Goal: Transaction & Acquisition: Purchase product/service

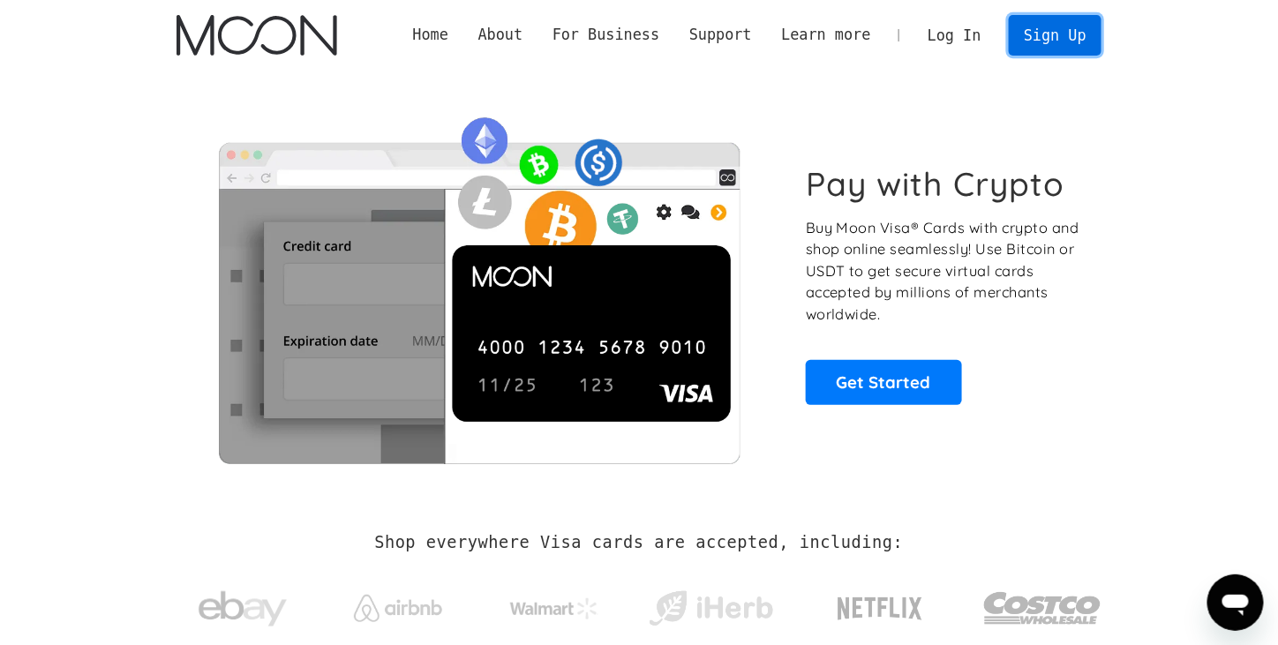
click at [1074, 45] on link "Sign Up" at bounding box center [1055, 35] width 92 height 40
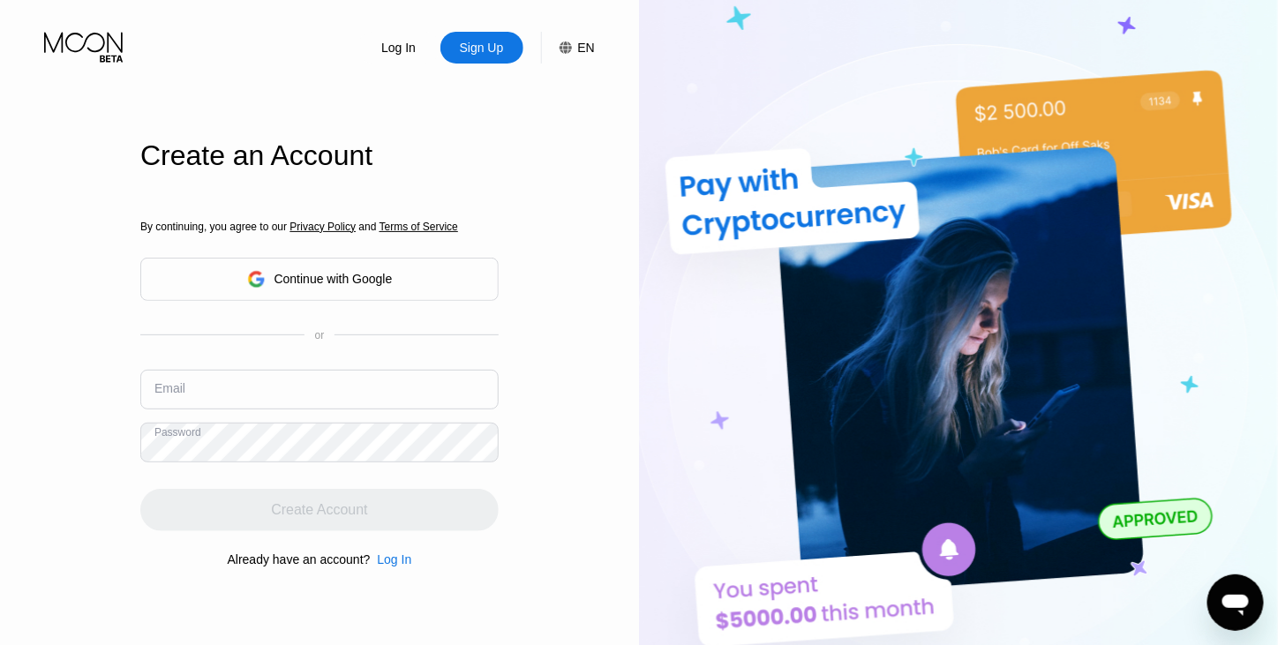
click at [238, 376] on input "text" at bounding box center [319, 390] width 358 height 40
paste input "[PERSON_NAME][EMAIL_ADDRESS][PERSON_NAME][DOMAIN_NAME]"
type input "[PERSON_NAME][EMAIL_ADDRESS][PERSON_NAME][DOMAIN_NAME]"
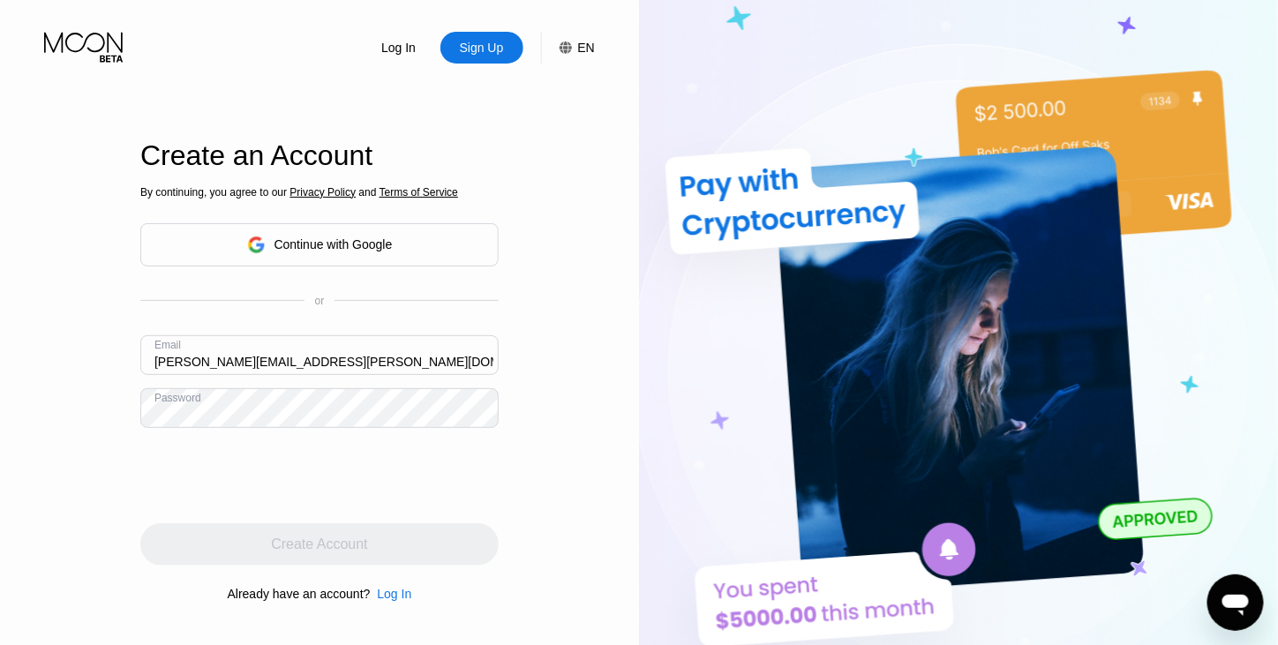
click at [440, 502] on div at bounding box center [319, 475] width 358 height 69
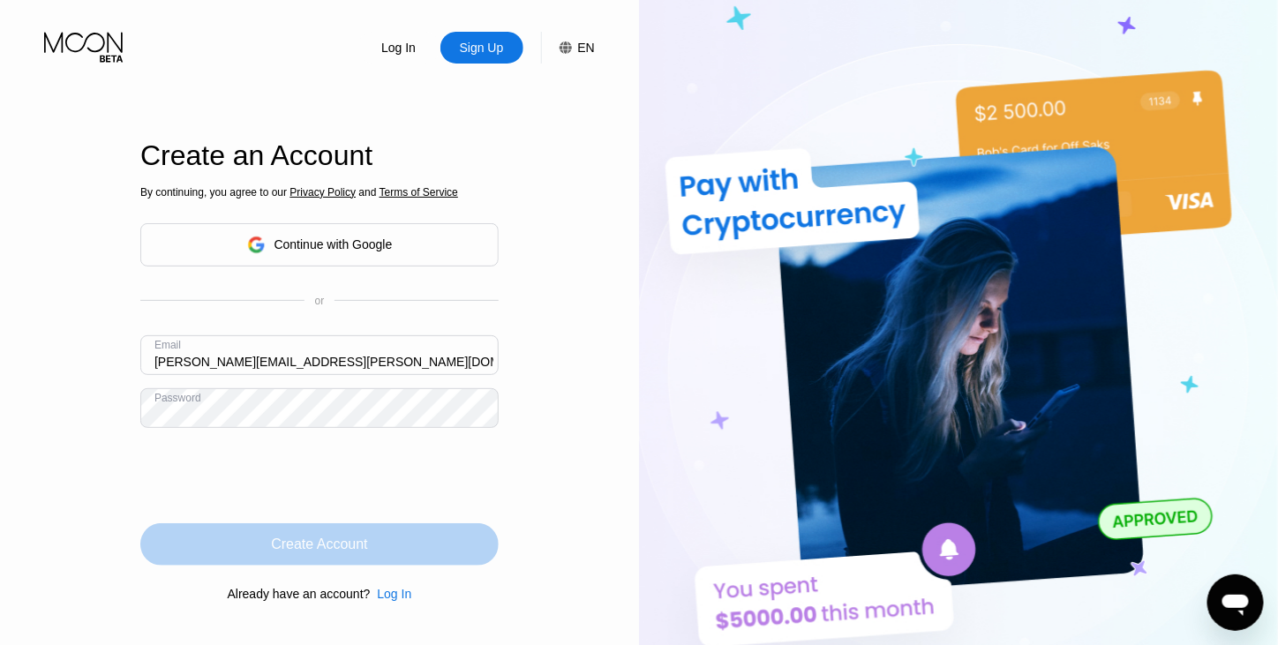
click at [378, 553] on div "Create Account" at bounding box center [319, 544] width 358 height 42
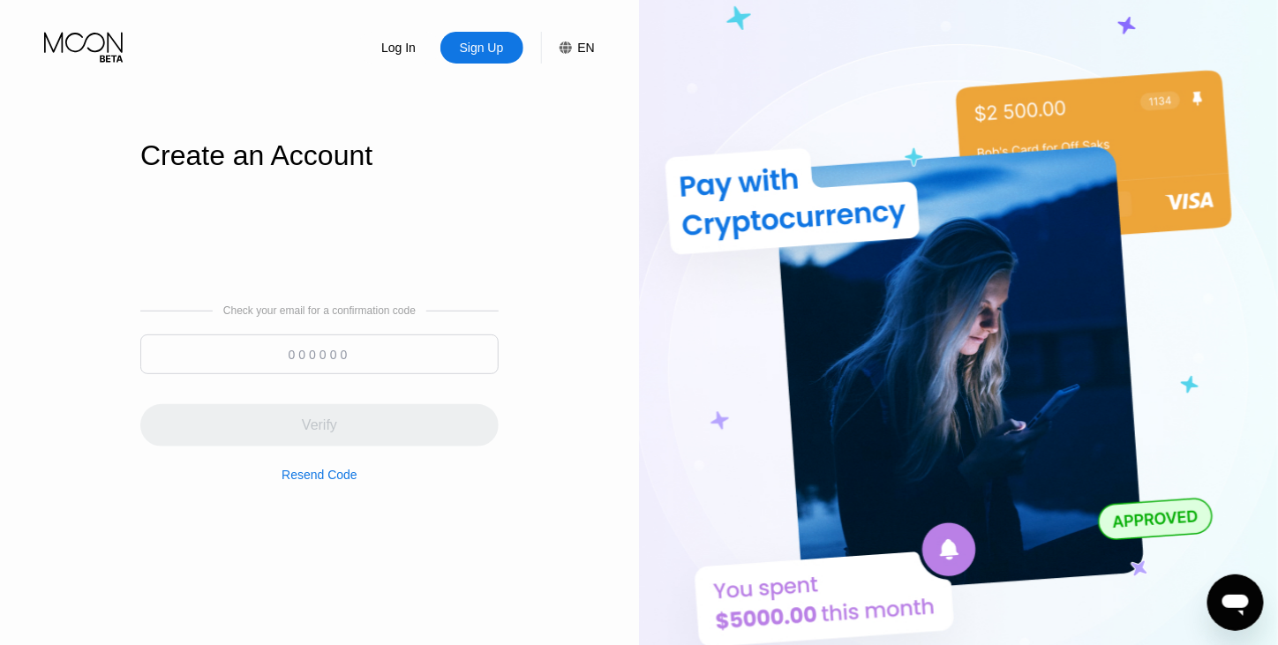
click at [320, 337] on input at bounding box center [319, 355] width 358 height 40
paste input "535626"
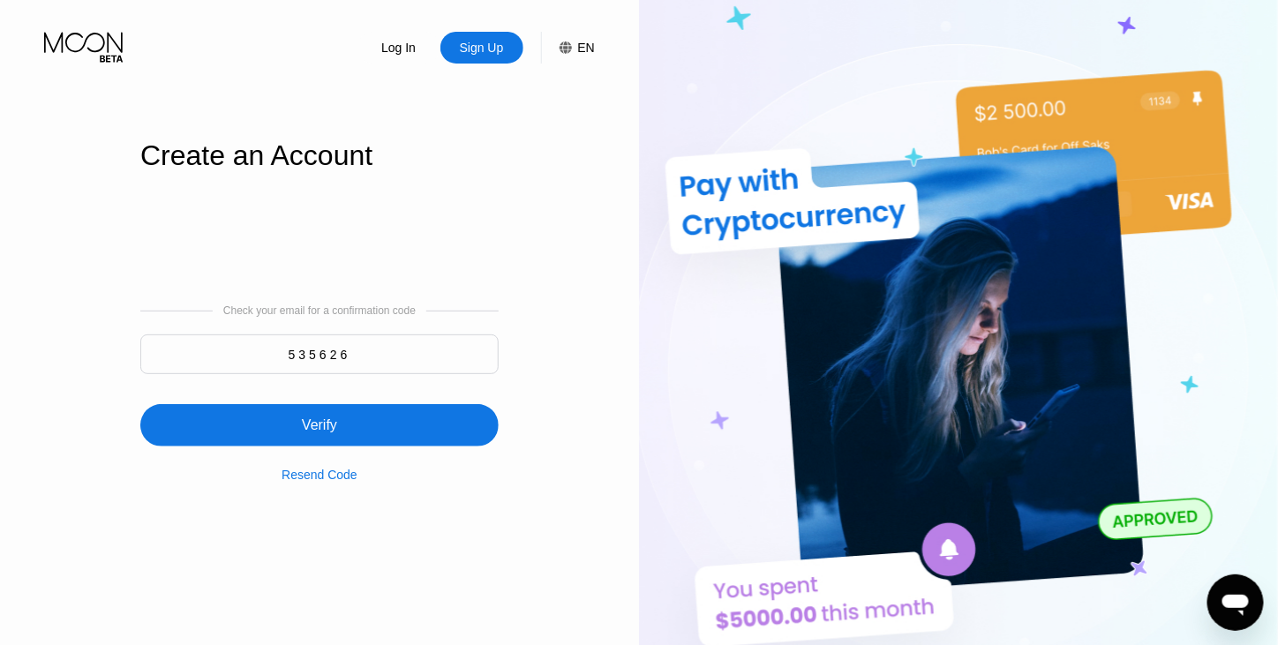
type input "535626"
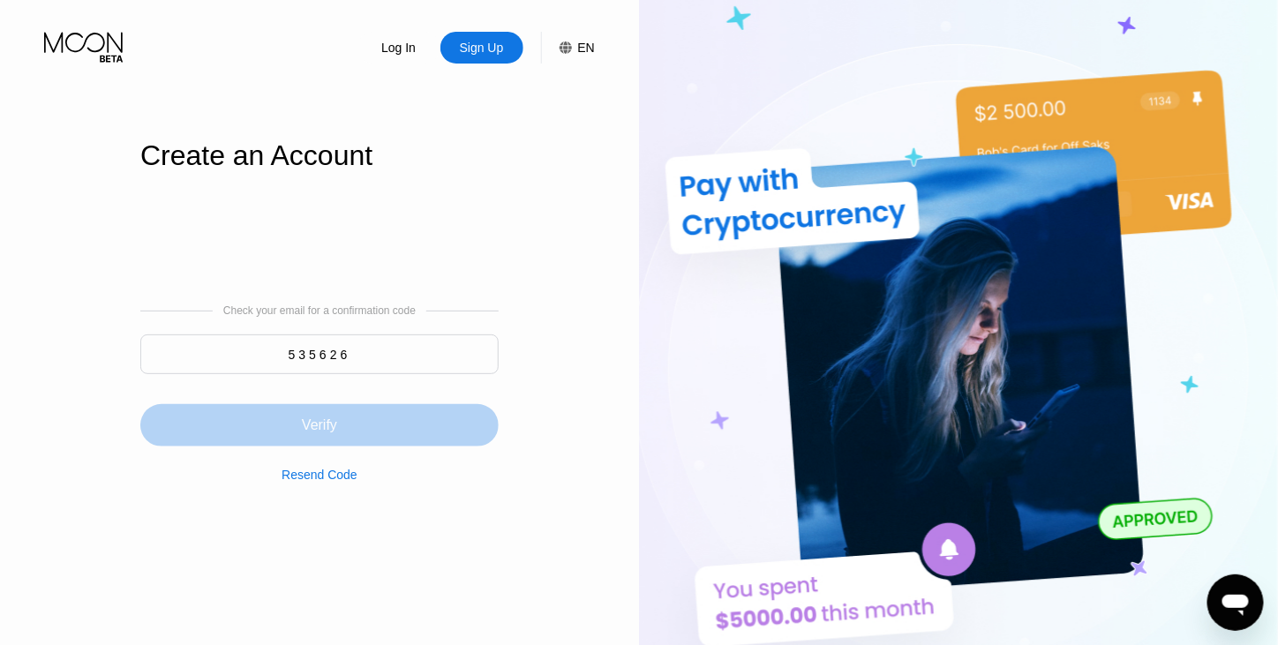
click at [339, 415] on div "Verify" at bounding box center [319, 425] width 358 height 42
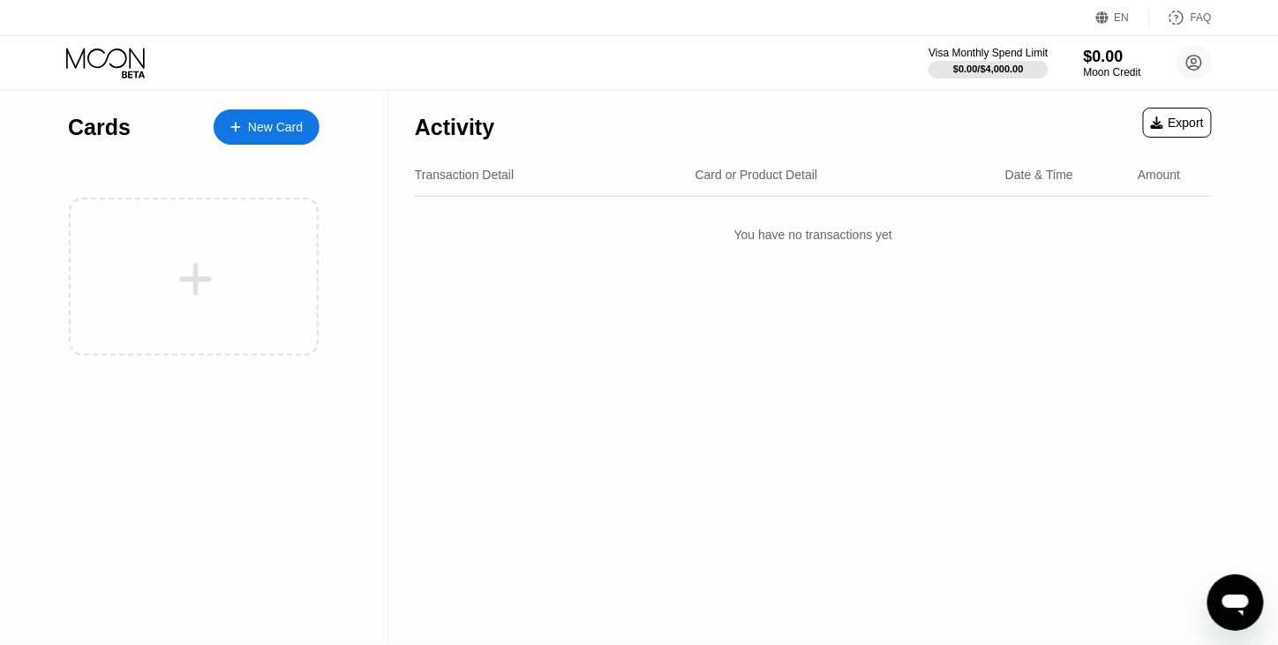
click at [273, 132] on div "New Card" at bounding box center [275, 127] width 55 height 15
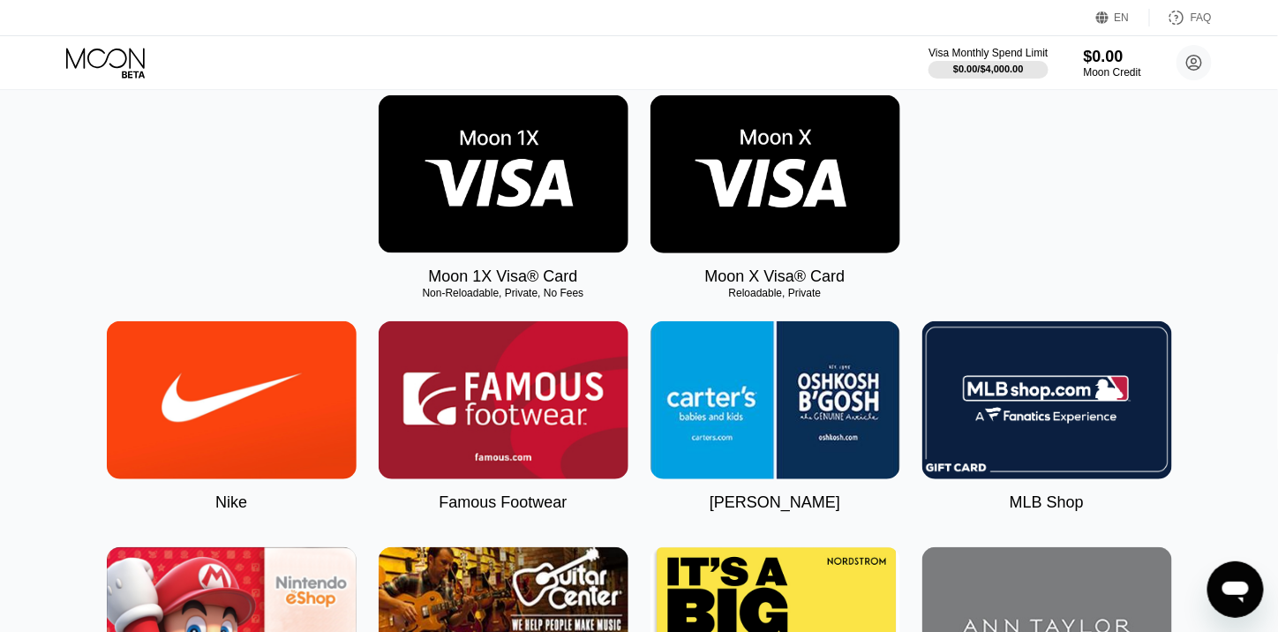
scroll to position [190, 0]
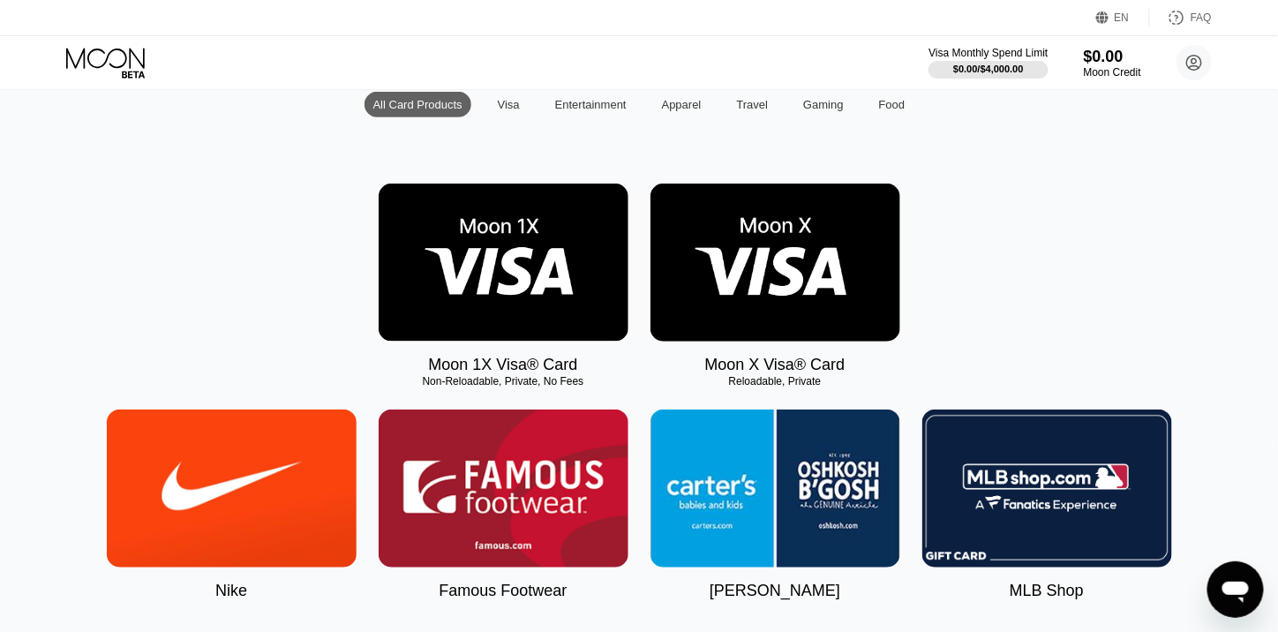
click at [568, 279] on img at bounding box center [504, 263] width 250 height 158
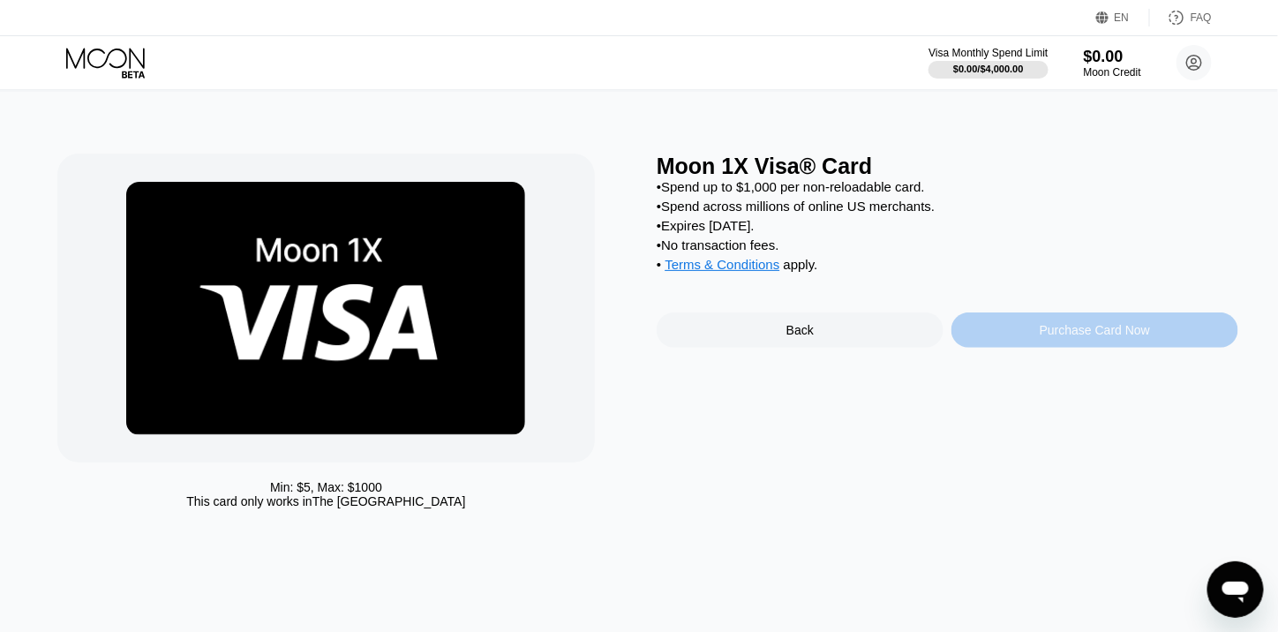
click at [998, 348] on div "Purchase Card Now" at bounding box center [1095, 330] width 287 height 35
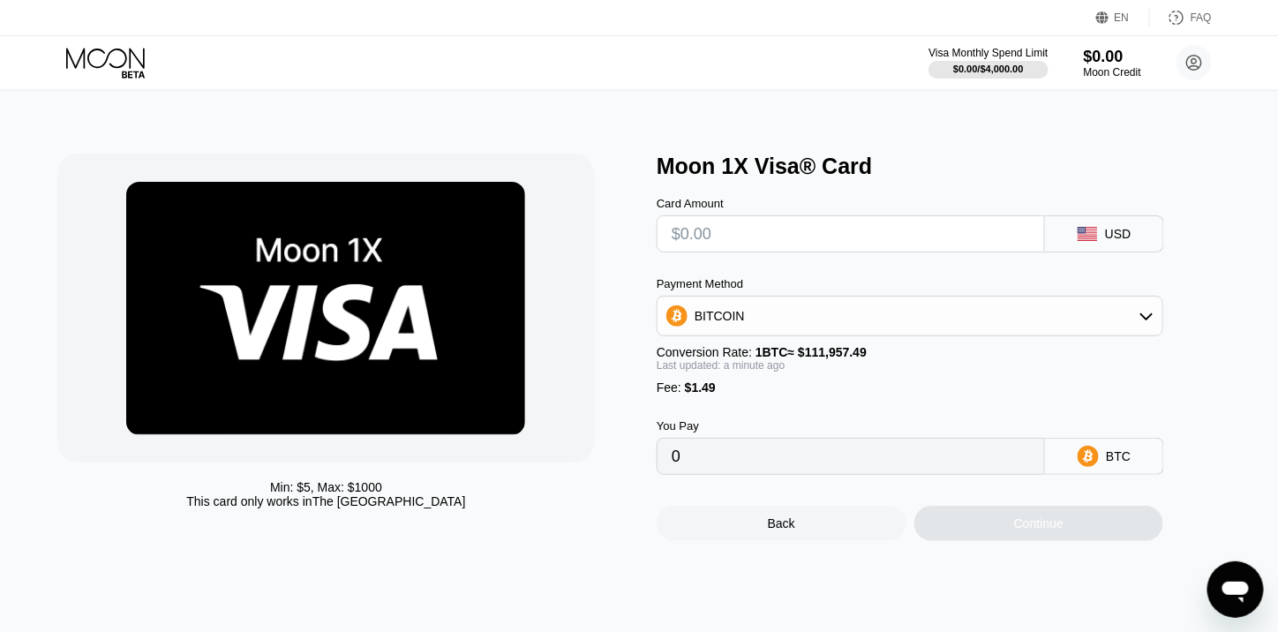
click at [880, 309] on div "BITCOIN" at bounding box center [910, 315] width 505 height 35
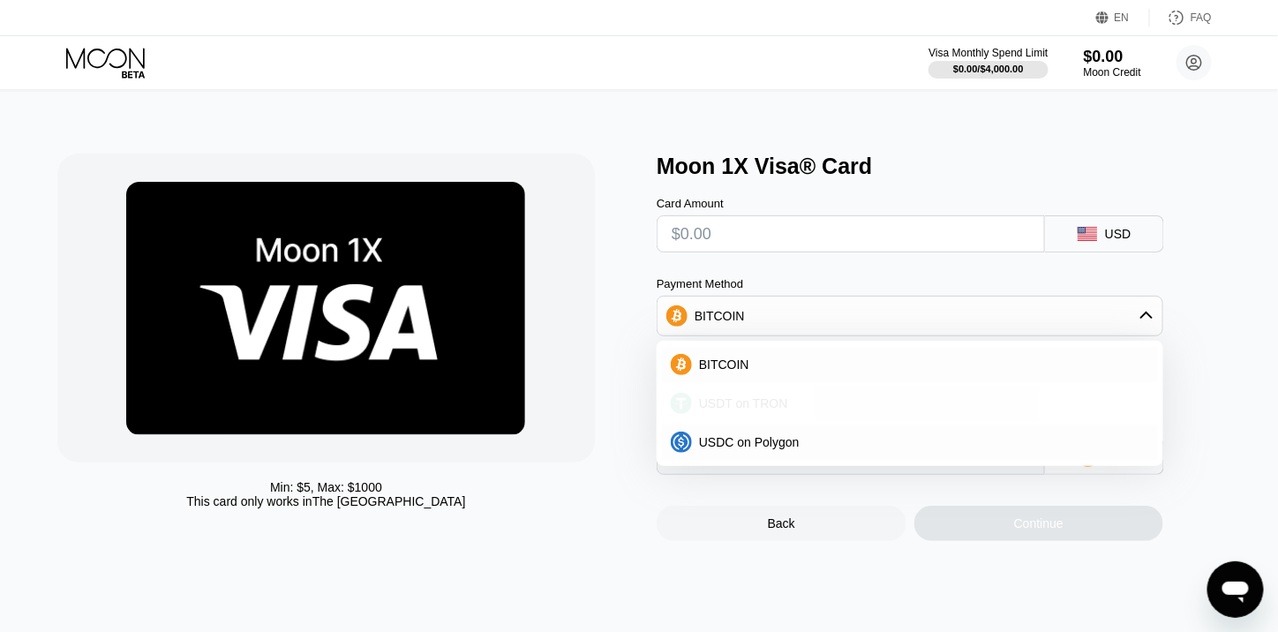
click at [792, 404] on div "USDT on TRON" at bounding box center [920, 403] width 457 height 14
type input "0.00"
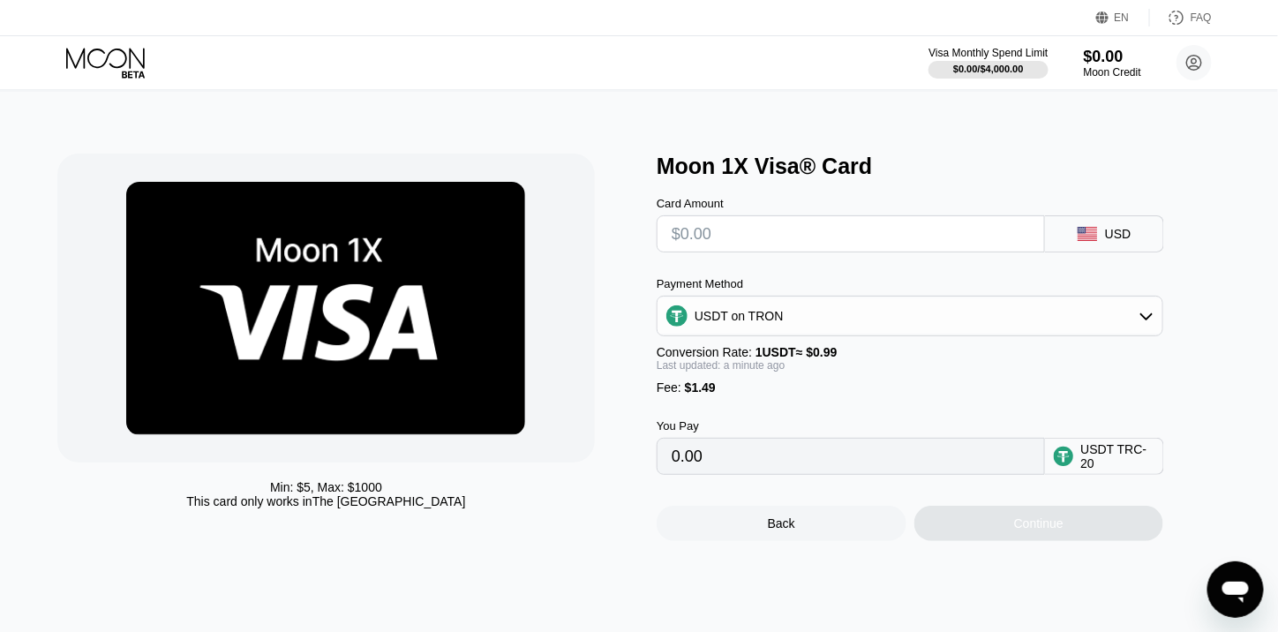
click at [798, 474] on input "0.00" at bounding box center [851, 456] width 358 height 35
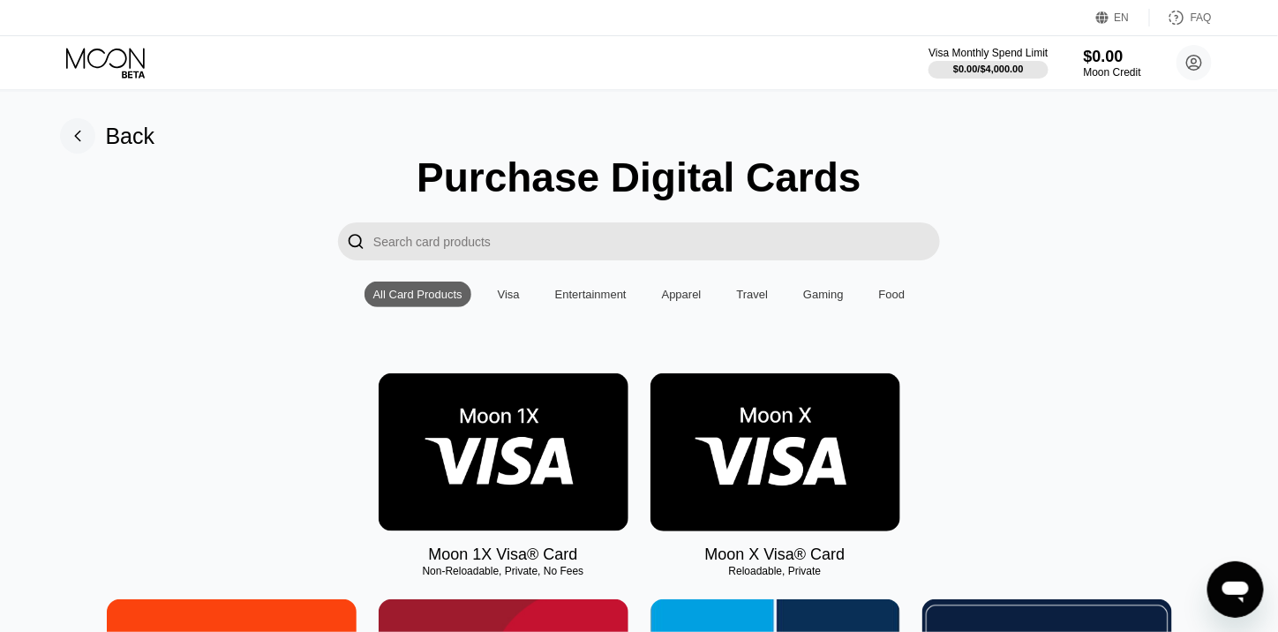
click at [785, 441] on img at bounding box center [776, 452] width 250 height 158
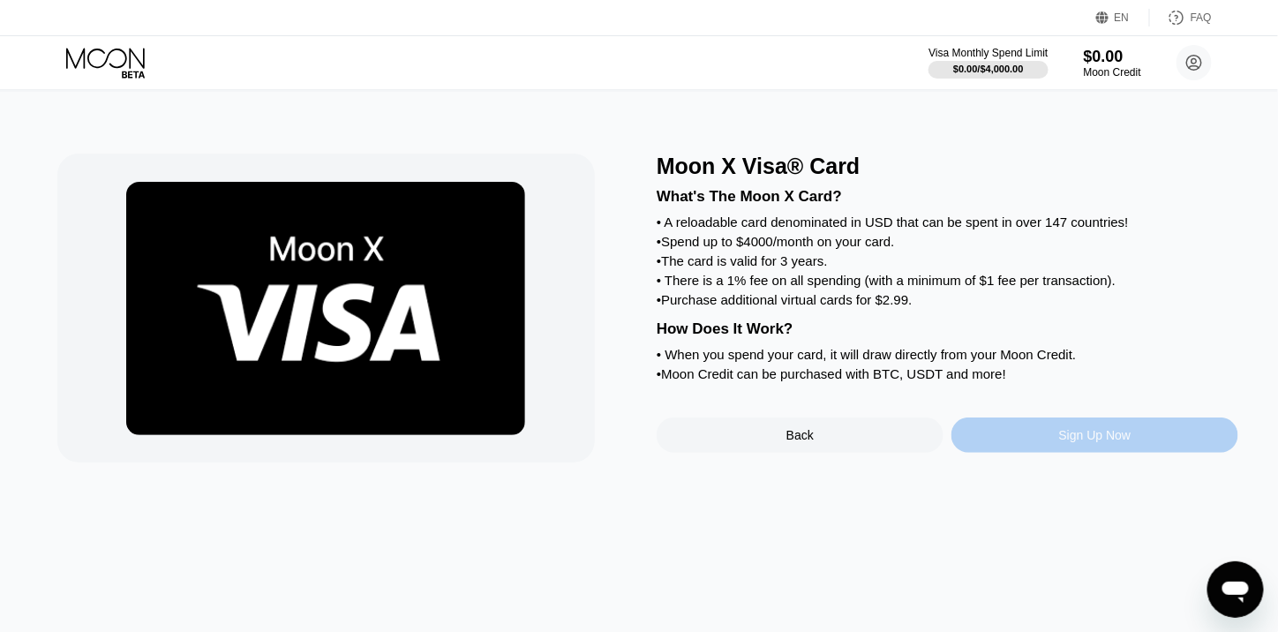
click at [1059, 442] on div "Sign Up Now" at bounding box center [1095, 435] width 72 height 14
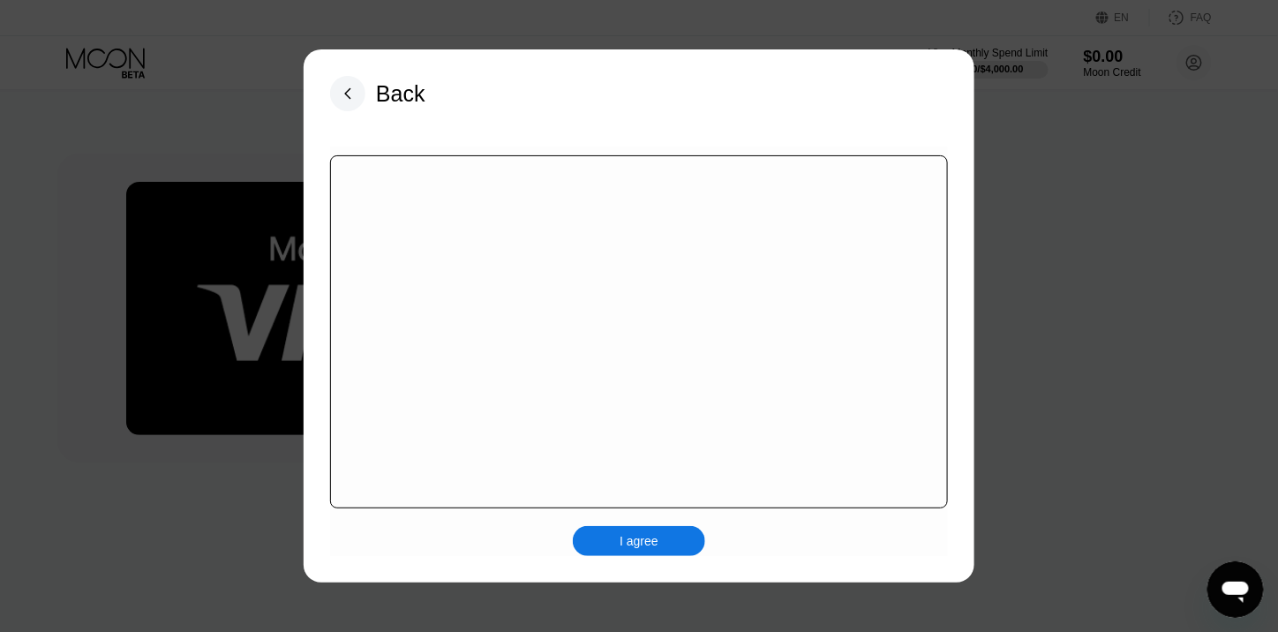
scroll to position [274, 0]
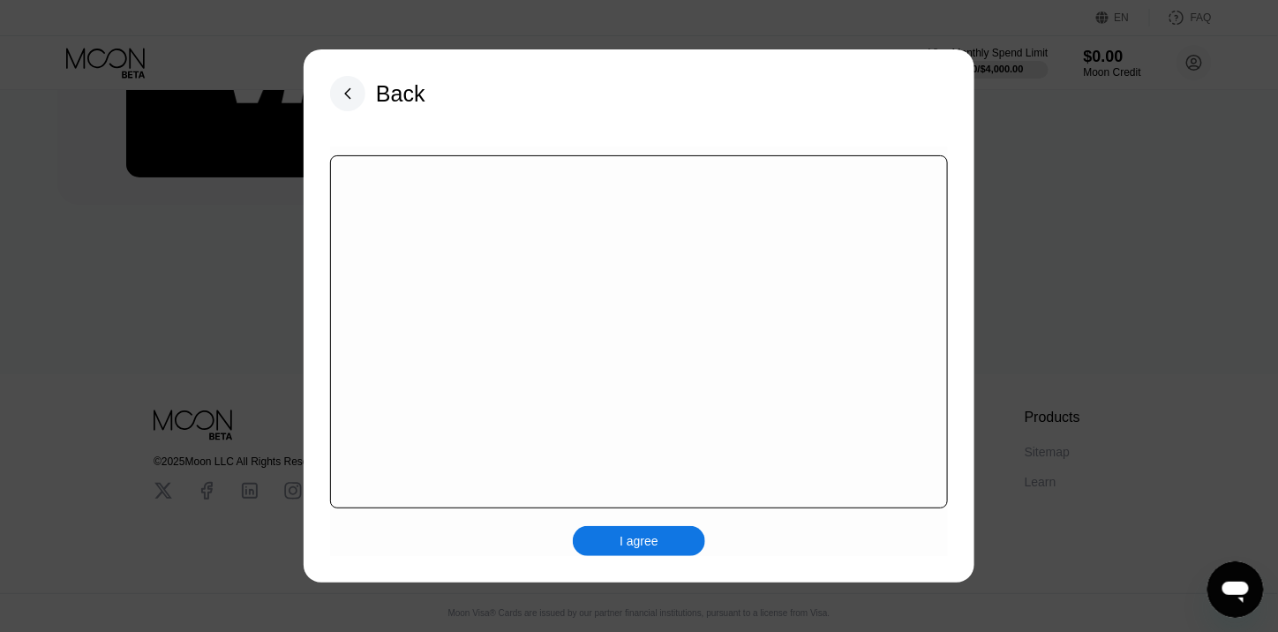
click at [679, 546] on div "I agree" at bounding box center [639, 541] width 132 height 30
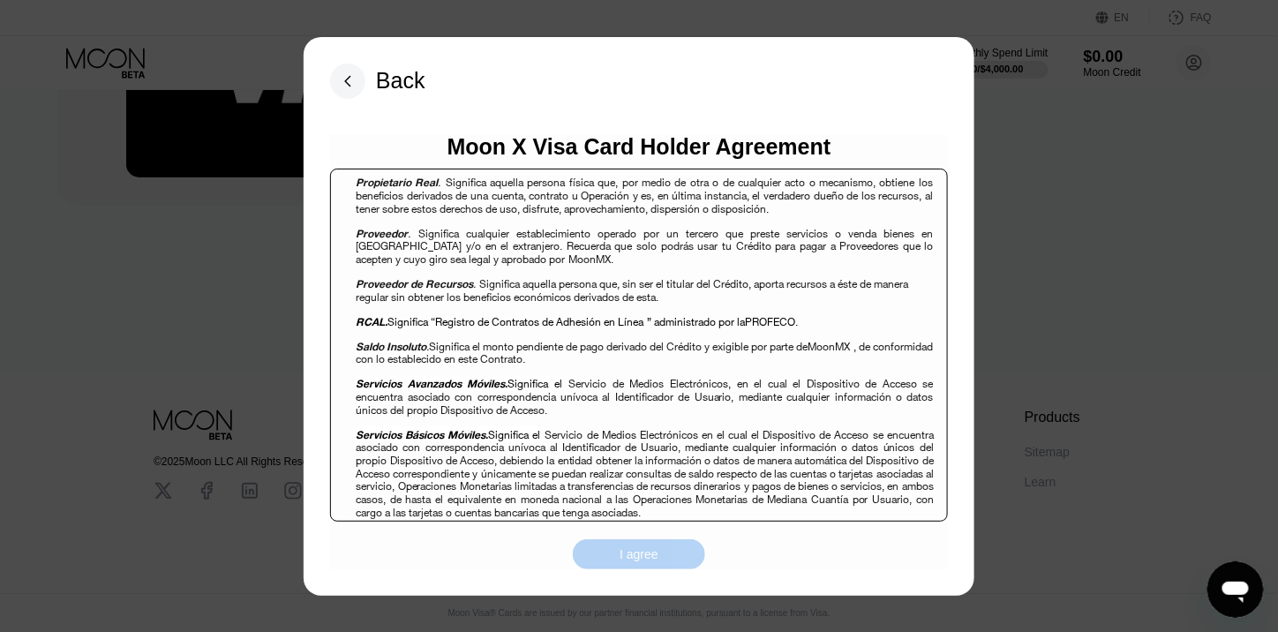
click at [655, 548] on div "I agree" at bounding box center [639, 554] width 39 height 16
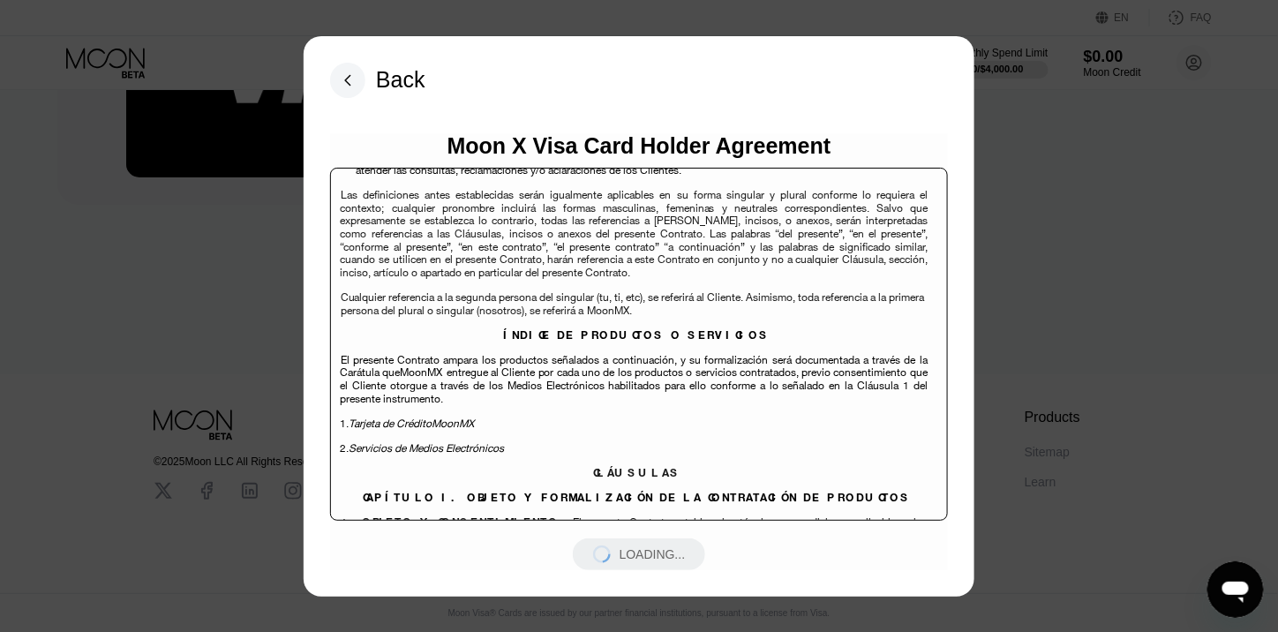
scroll to position [2737, 0]
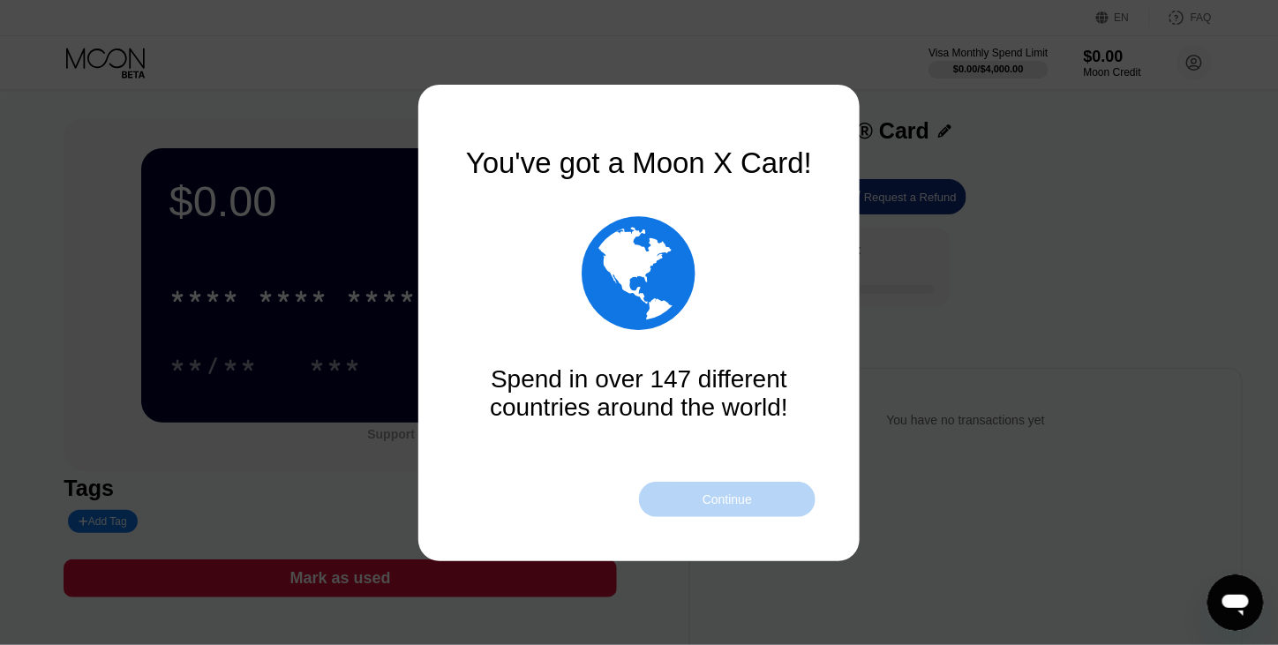
click at [765, 504] on div "Continue" at bounding box center [727, 499] width 177 height 35
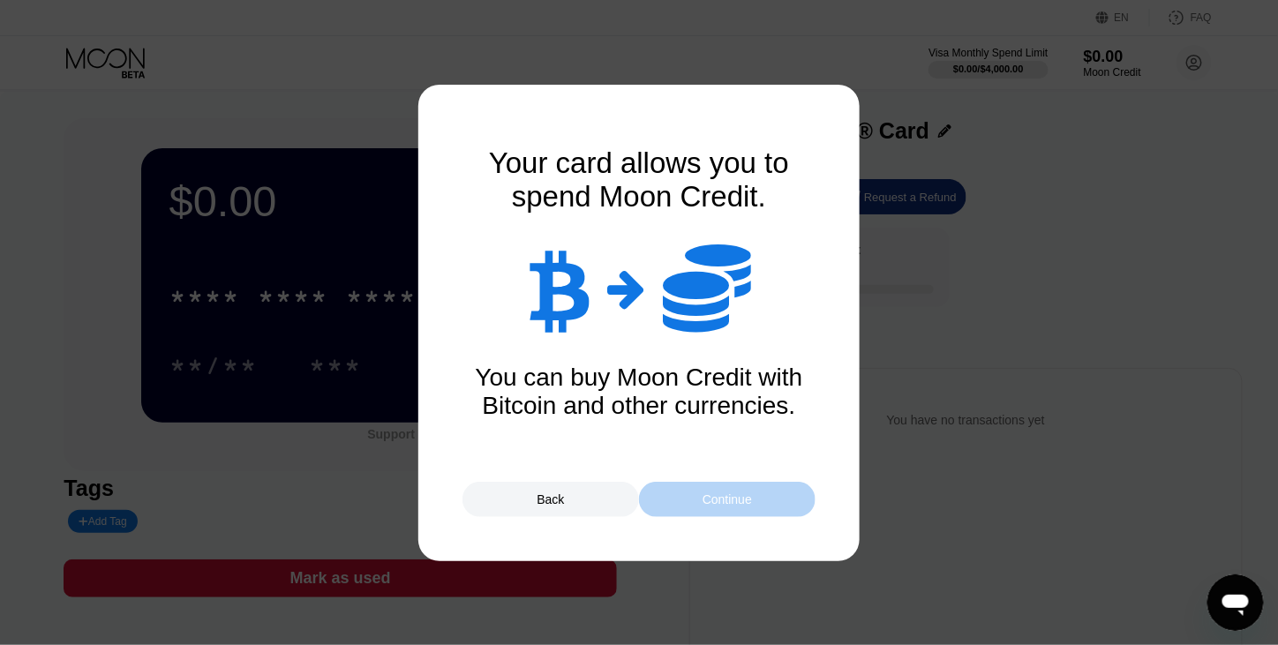
click at [765, 504] on div "Continue" at bounding box center [727, 499] width 177 height 35
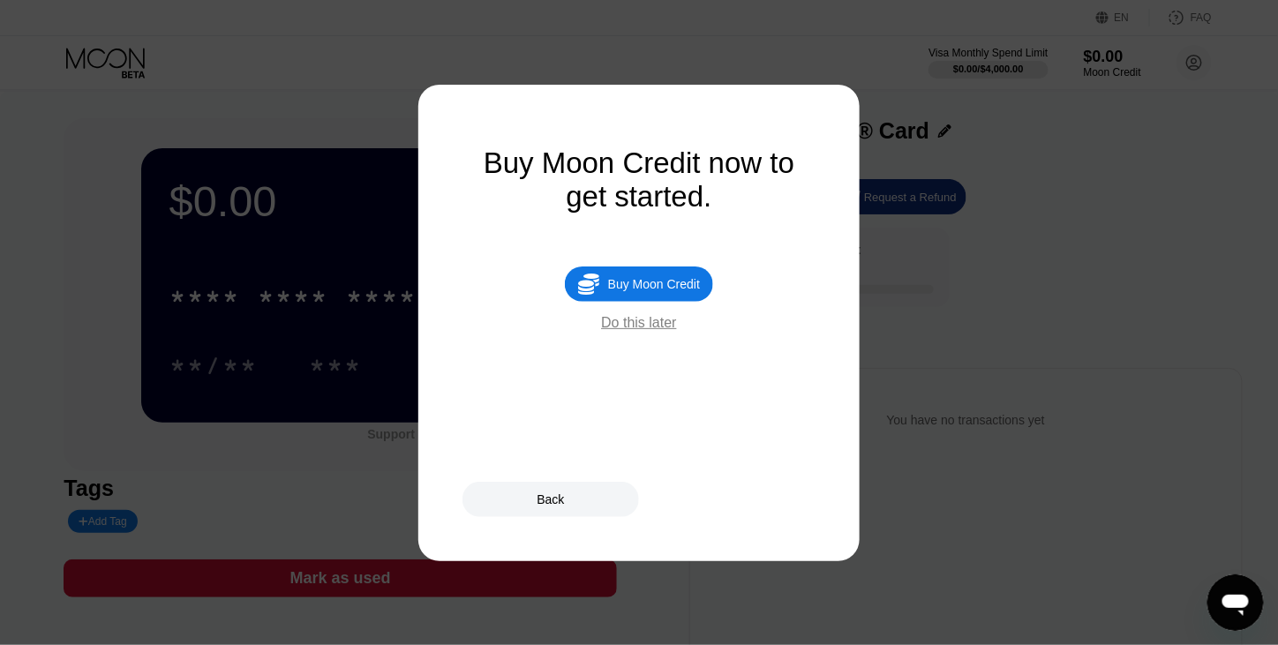
click at [669, 291] on div "Buy Moon Credit" at bounding box center [654, 284] width 92 height 14
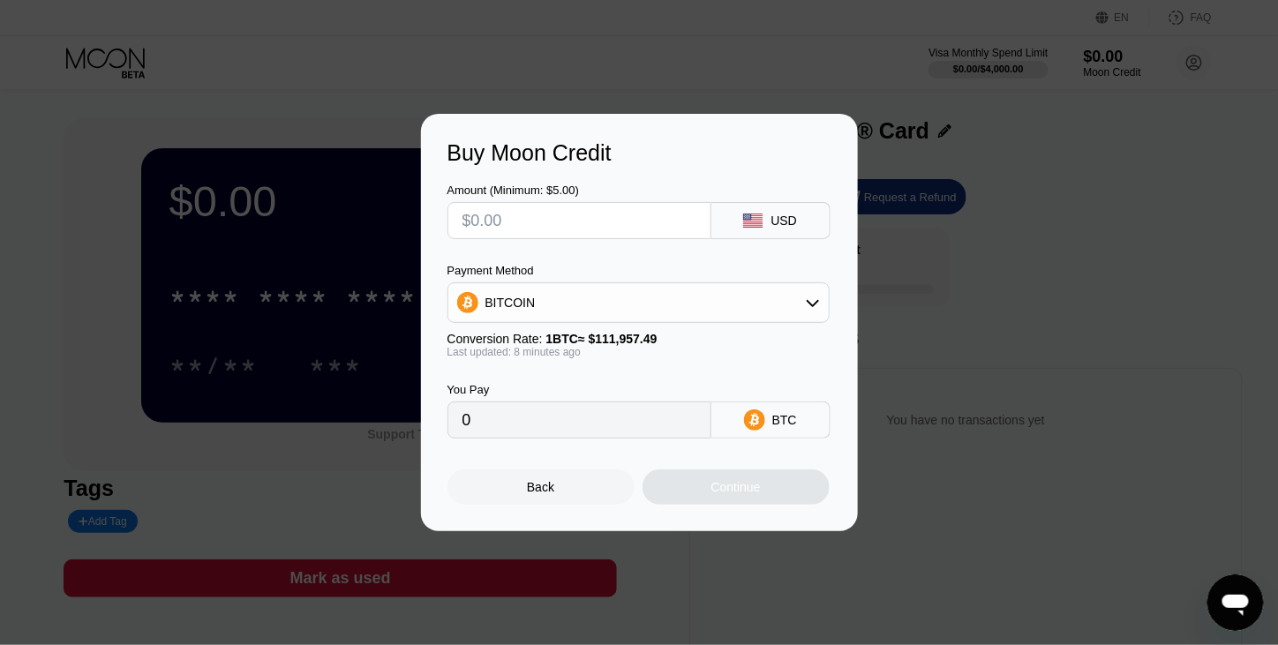
click at [697, 300] on div "BITCOIN" at bounding box center [638, 302] width 380 height 35
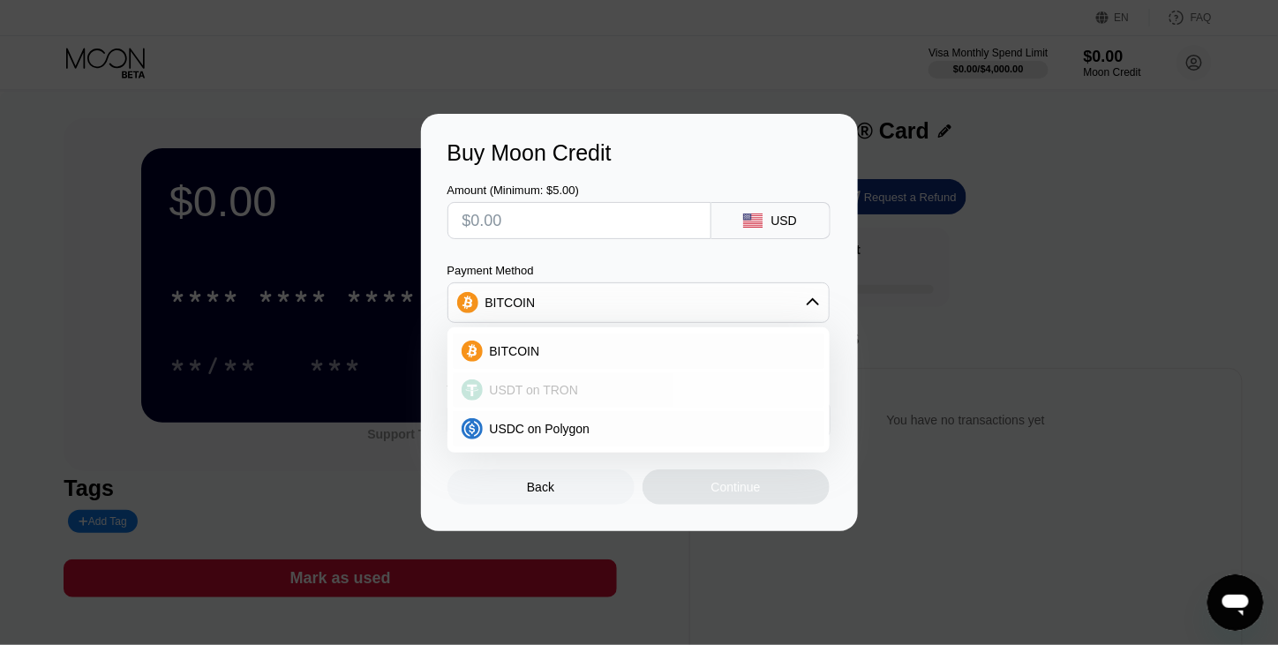
click at [591, 383] on div "USDT on TRON" at bounding box center [649, 390] width 333 height 14
type input "0.00"
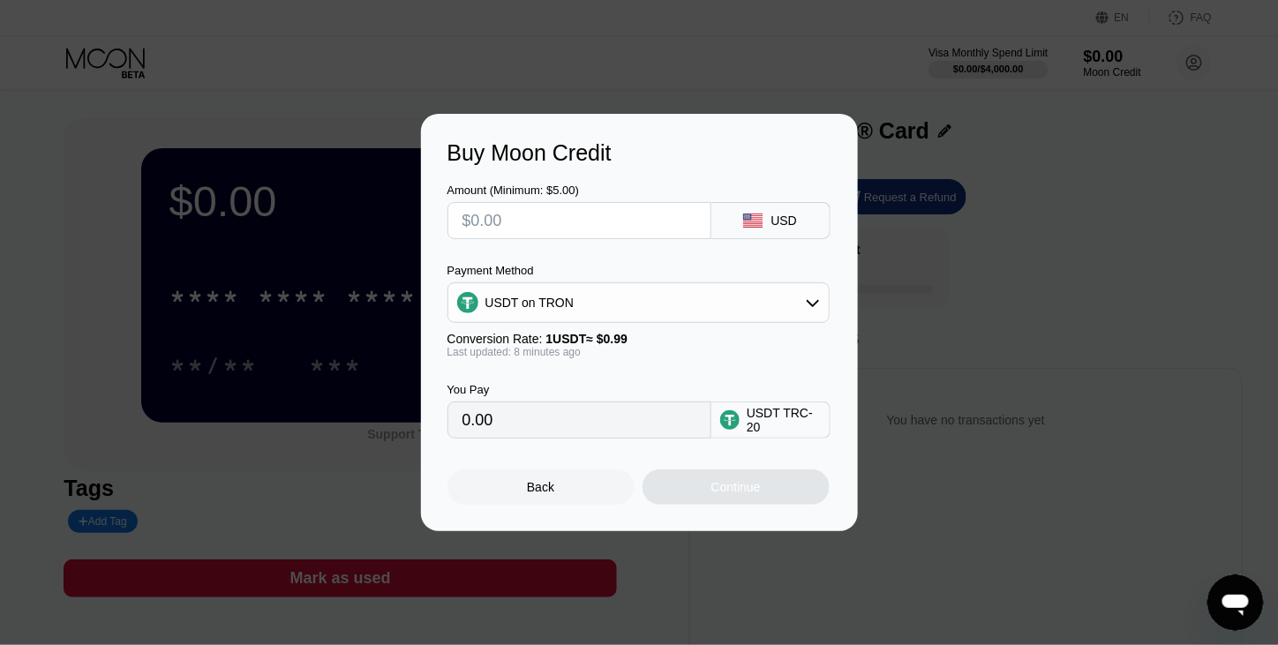
drag, startPoint x: 607, startPoint y: 430, endPoint x: 408, endPoint y: 433, distance: 199.5
click at [408, 433] on div "Buy Moon Credit Amount (Minimum: $5.00) USD Payment Method USDT on TRON Convers…" at bounding box center [639, 323] width 1278 height 418
click at [566, 221] on input "text" at bounding box center [580, 220] width 234 height 35
type input "$3"
type input "3.03"
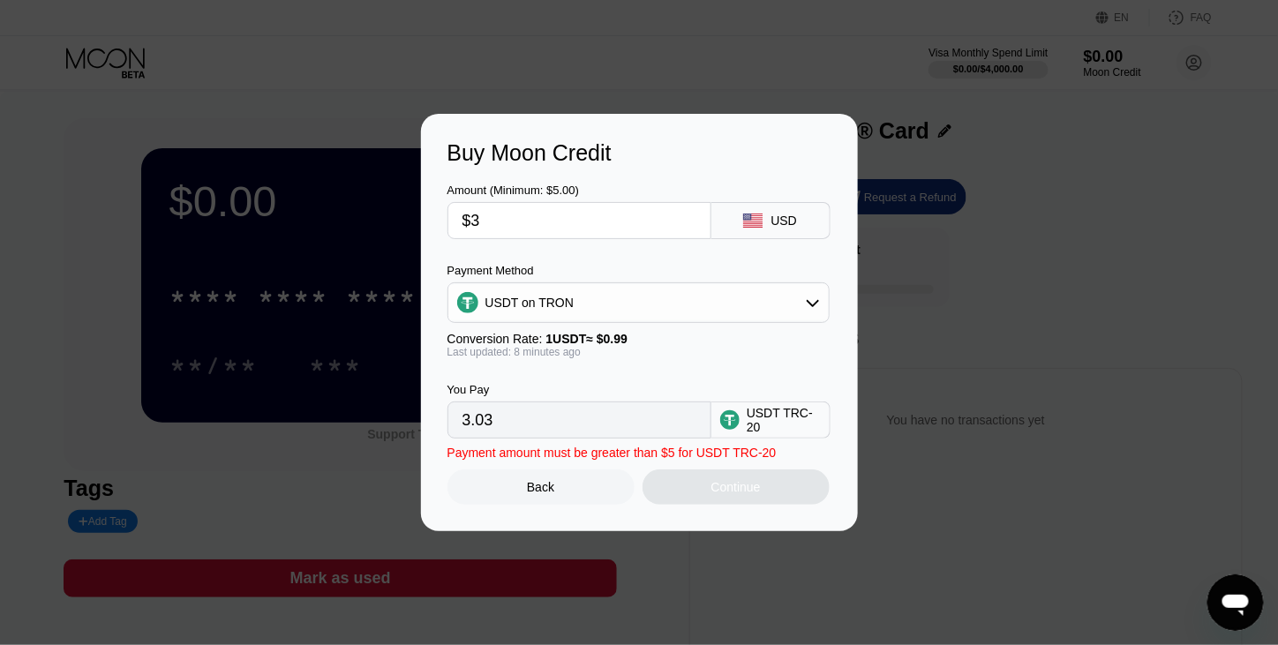
type input "$38"
type input "38.38"
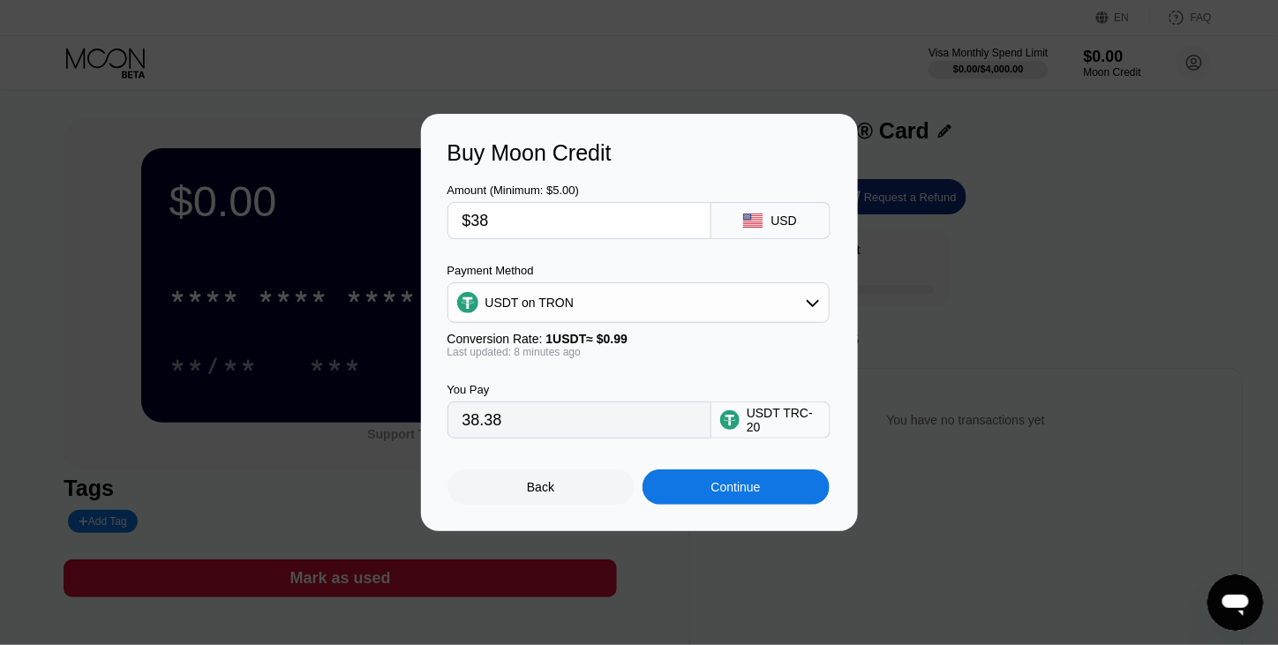
type input "$38"
click at [737, 494] on div "Continue" at bounding box center [736, 487] width 49 height 14
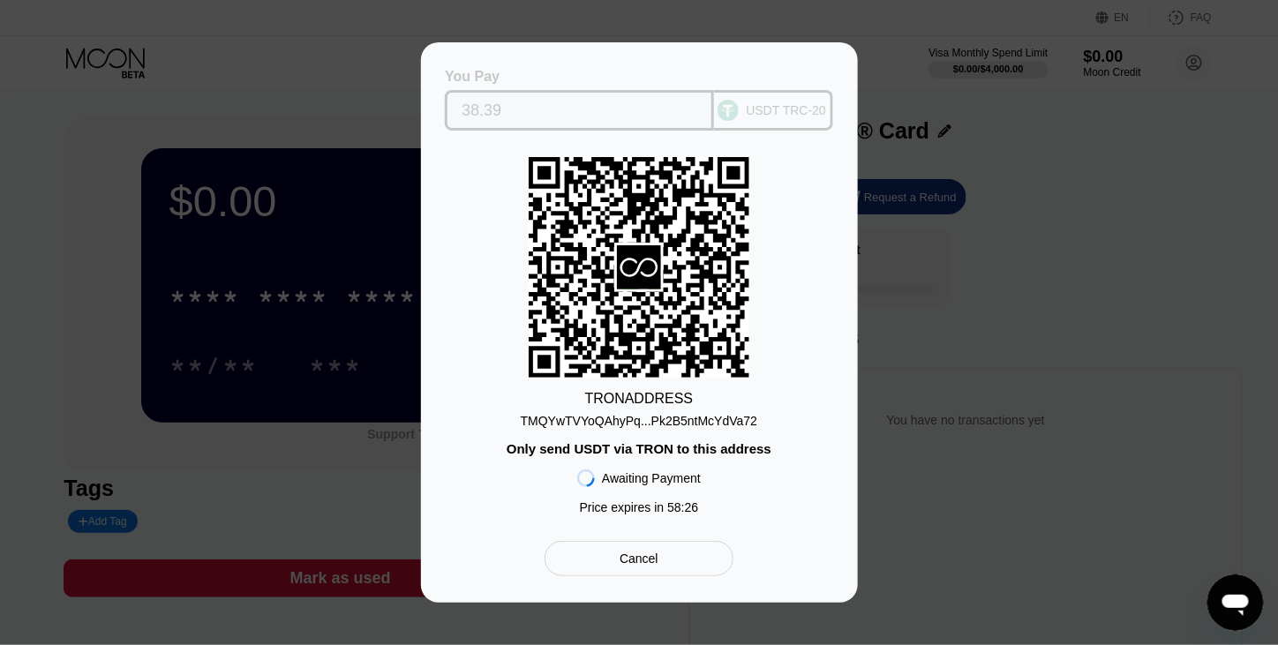
drag, startPoint x: 504, startPoint y: 118, endPoint x: 448, endPoint y: 109, distance: 56.3
click at [448, 109] on div "38.39" at bounding box center [579, 110] width 269 height 41
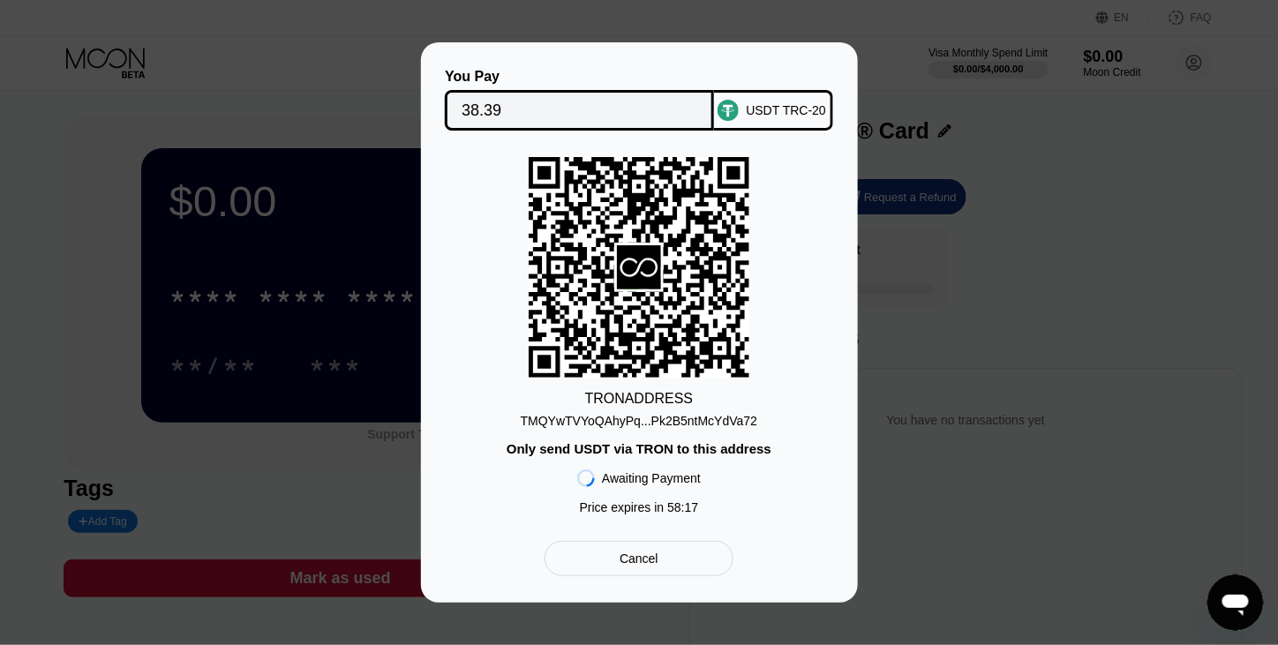
click at [638, 426] on div "TMQYwTVYoQAhyPq...Pk2B5ntMcYdVa72" at bounding box center [639, 421] width 237 height 14
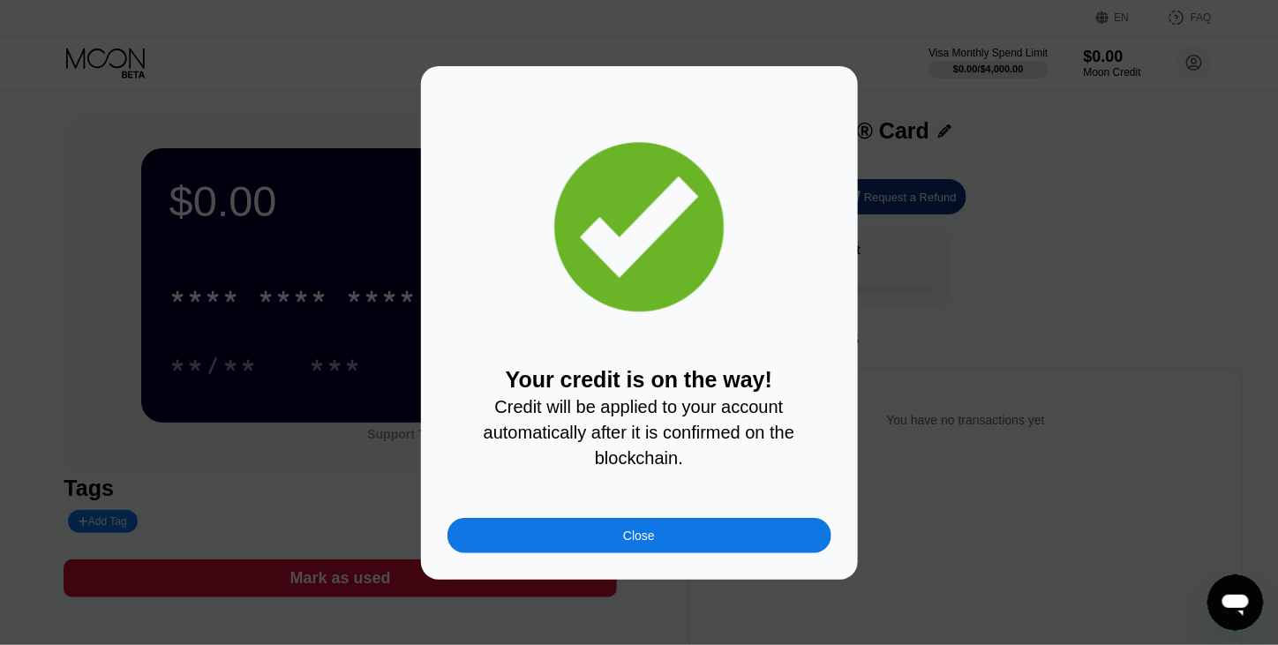
click at [658, 546] on div "Close" at bounding box center [640, 535] width 384 height 35
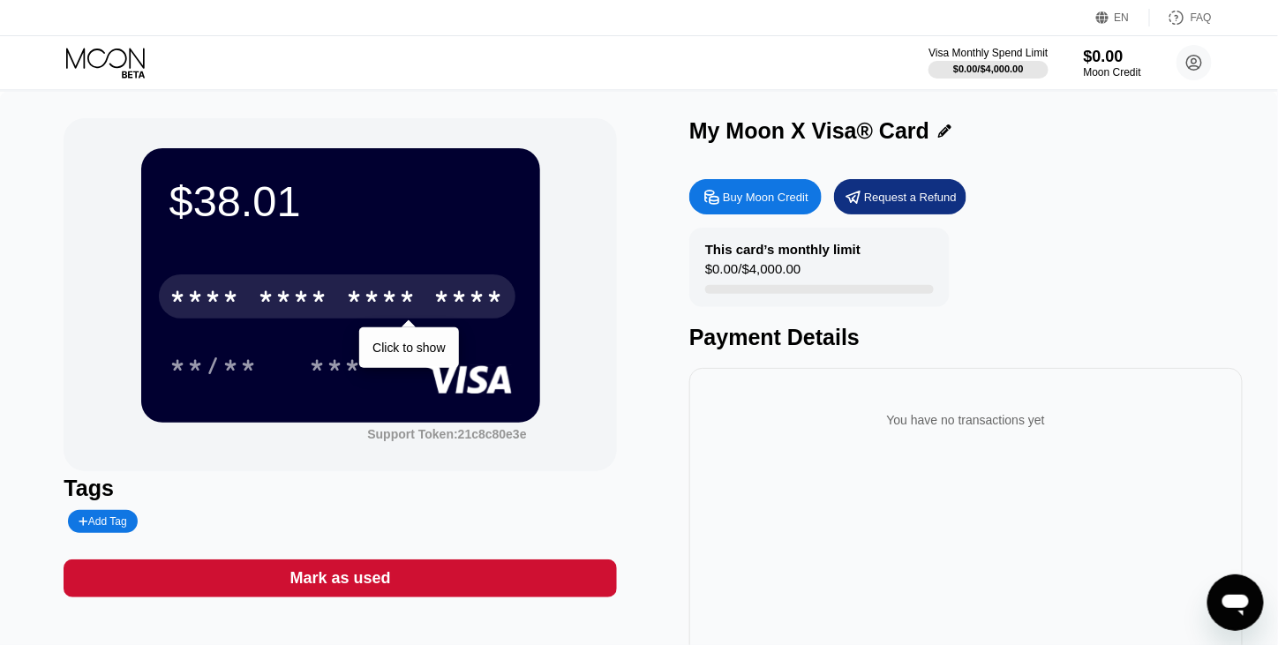
click at [357, 312] on div "* * * *" at bounding box center [381, 299] width 71 height 28
click at [340, 323] on div "* * * * * * * * * * * * 1739 Click to copy 08/28 876" at bounding box center [340, 313] width 343 height 104
click at [333, 310] on div "* * * * * * * * * * * * 1739" at bounding box center [337, 297] width 357 height 44
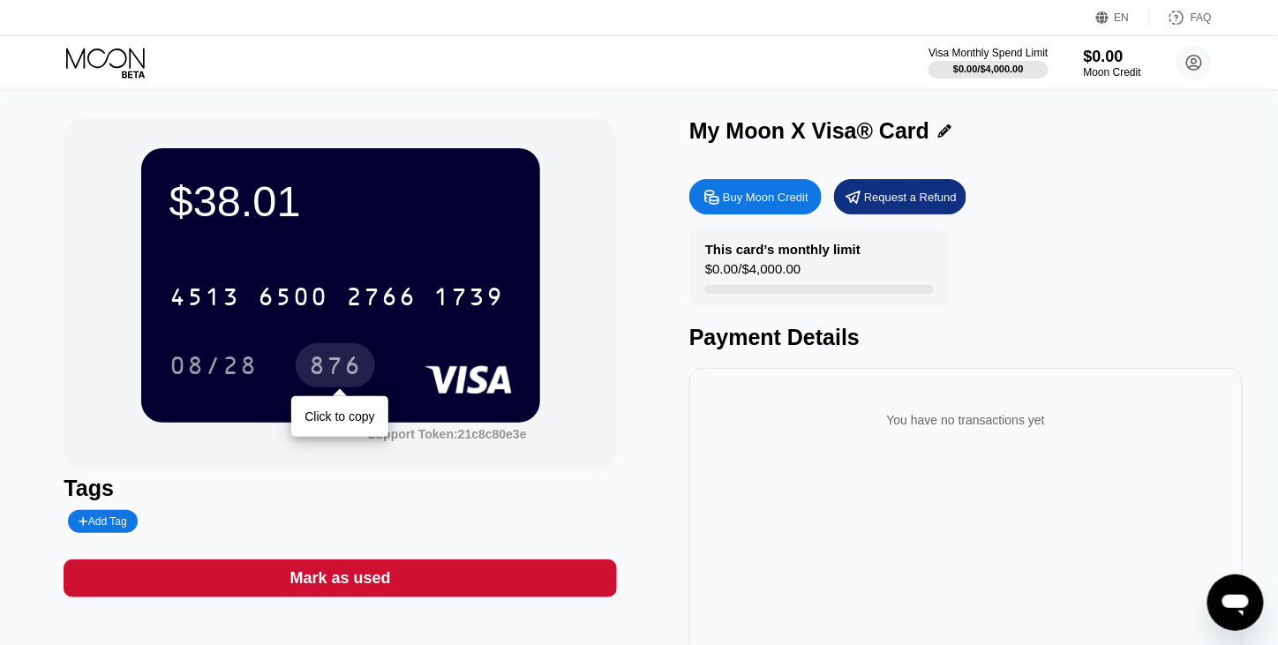
click at [316, 368] on div "876" at bounding box center [335, 368] width 53 height 28
